Goal: Find specific page/section

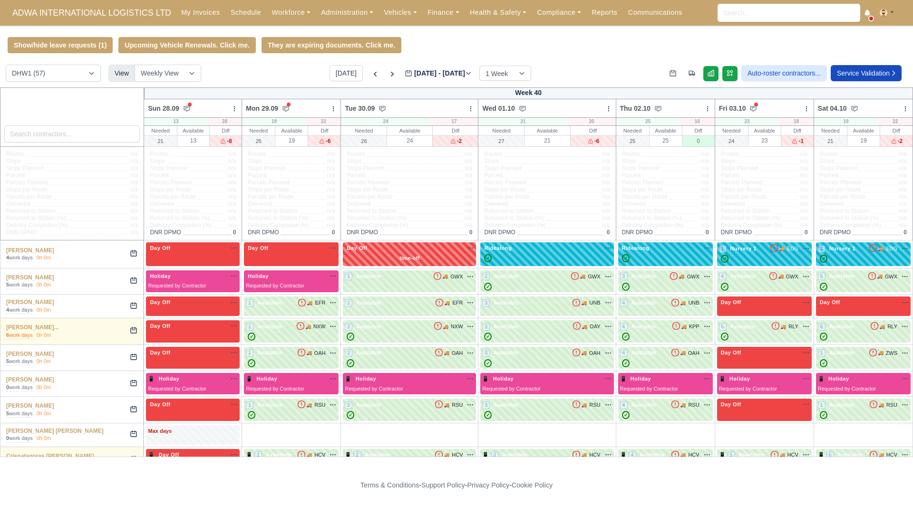
select select "2"
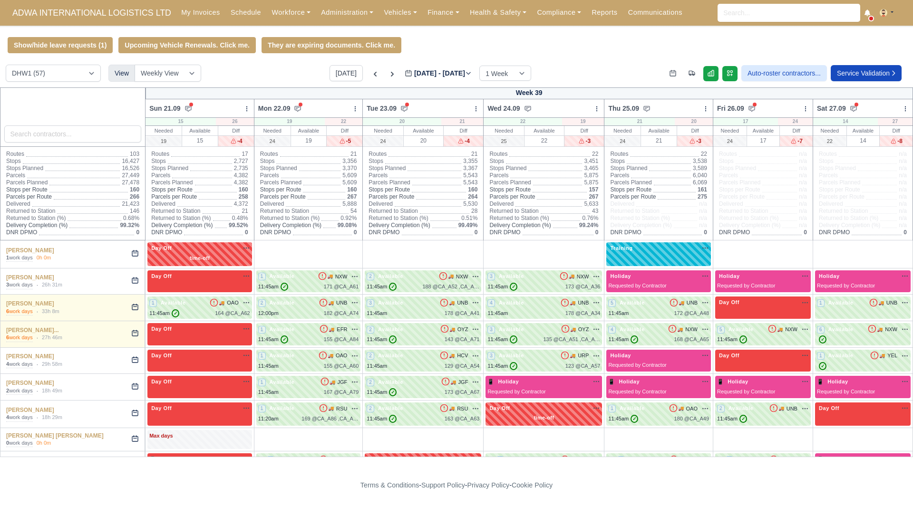
select select "2"
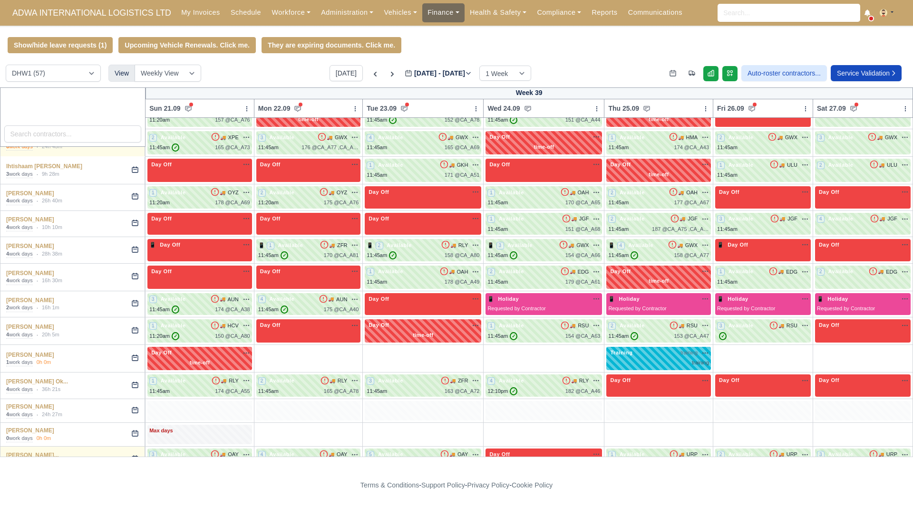
click at [442, 15] on link "Finance" at bounding box center [443, 12] width 42 height 19
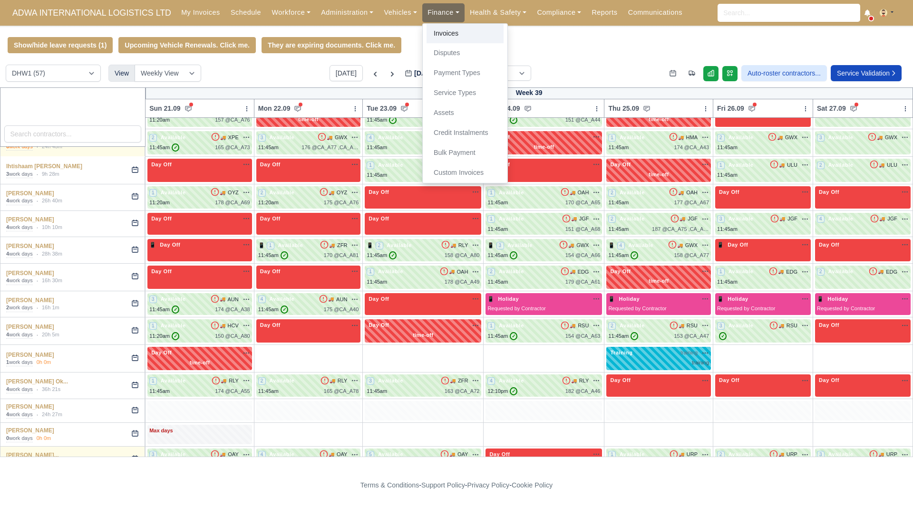
click at [443, 26] on link "Invoices" at bounding box center [465, 34] width 77 height 20
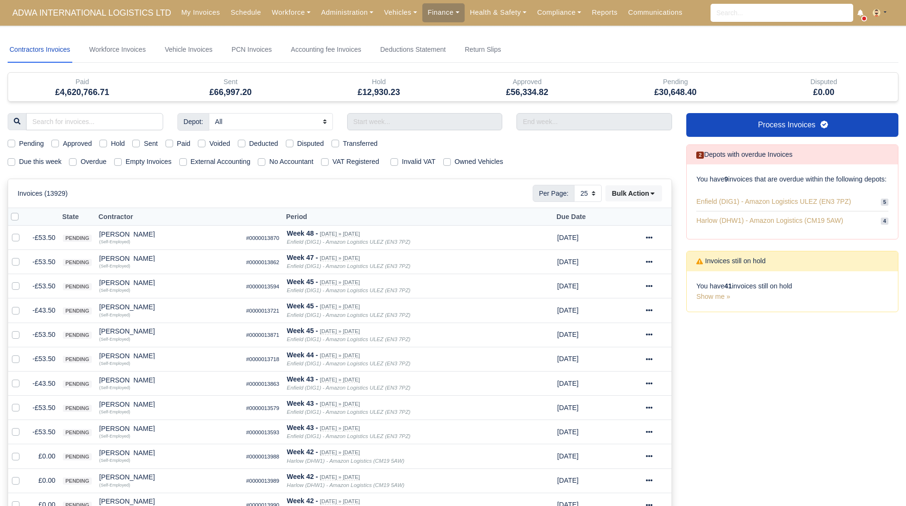
select select "25"
click at [284, 19] on link "Workforce" at bounding box center [290, 12] width 49 height 19
click at [291, 35] on link "Manpower" at bounding box center [309, 34] width 77 height 20
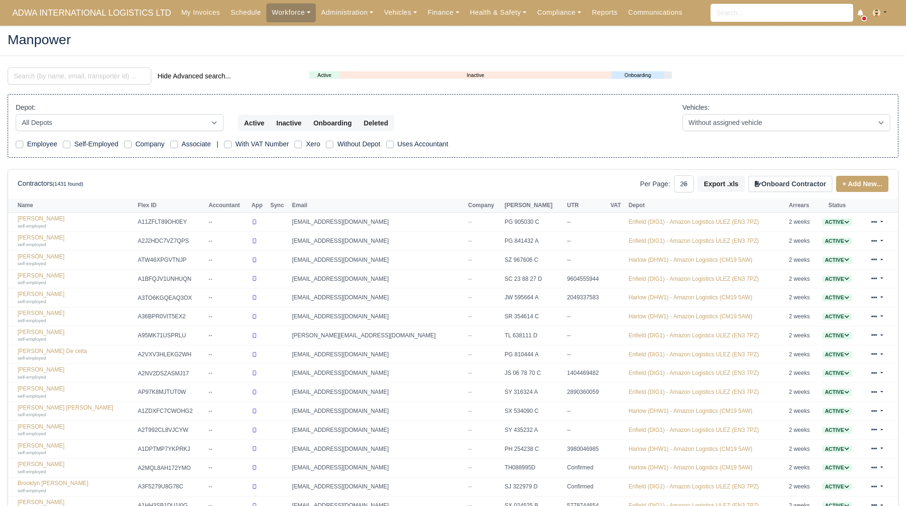
select select "25"
click at [80, 75] on input "search" at bounding box center [80, 76] width 144 height 17
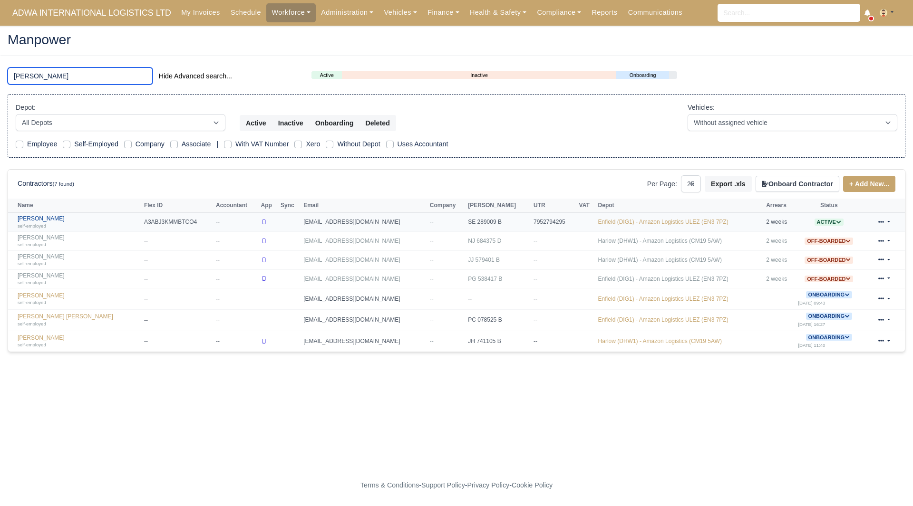
type input "syed"
click at [51, 221] on link "Syed Siam self-employed" at bounding box center [79, 222] width 122 height 14
